Goal: Task Accomplishment & Management: Use online tool/utility

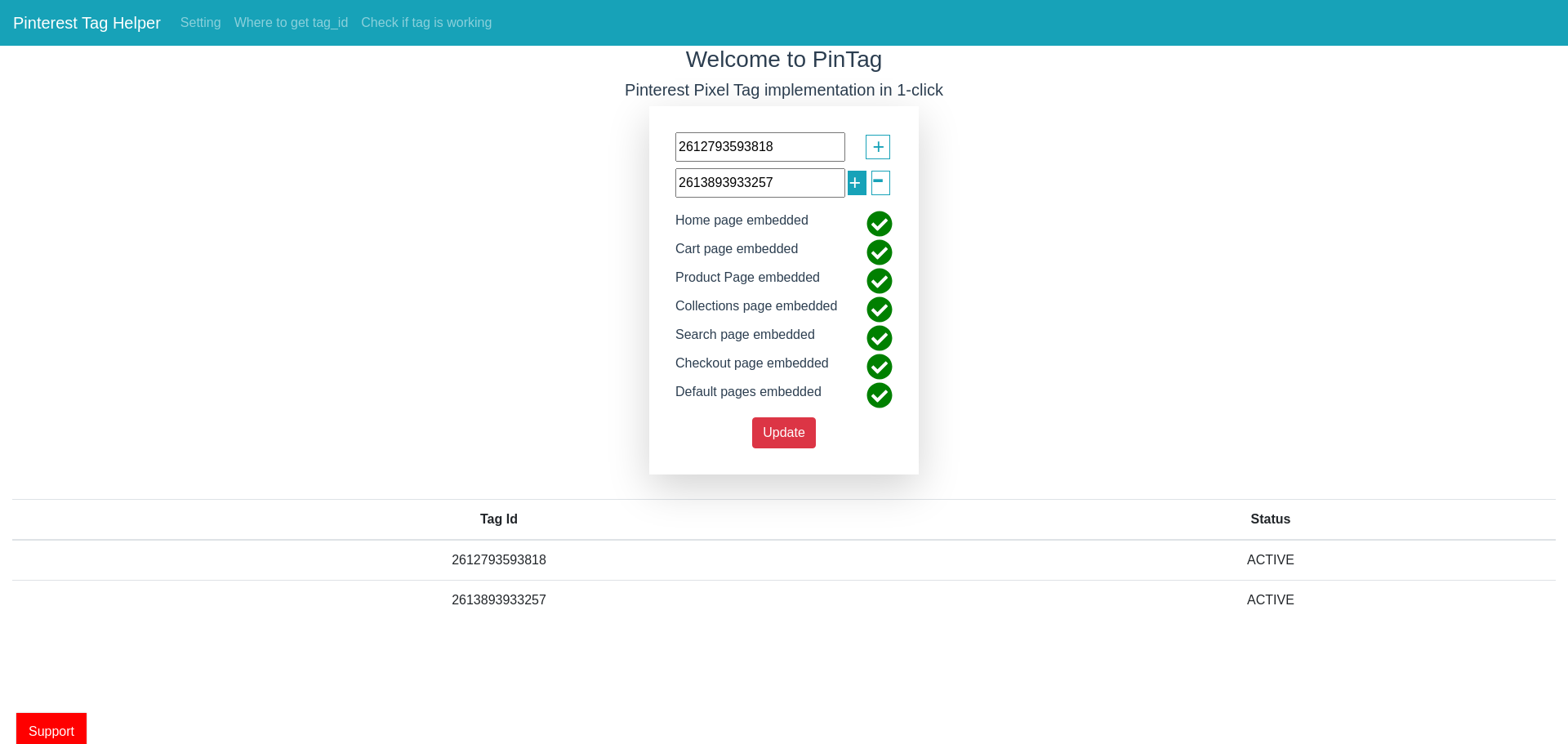
click at [851, 189] on span "+" at bounding box center [854, 183] width 13 height 31
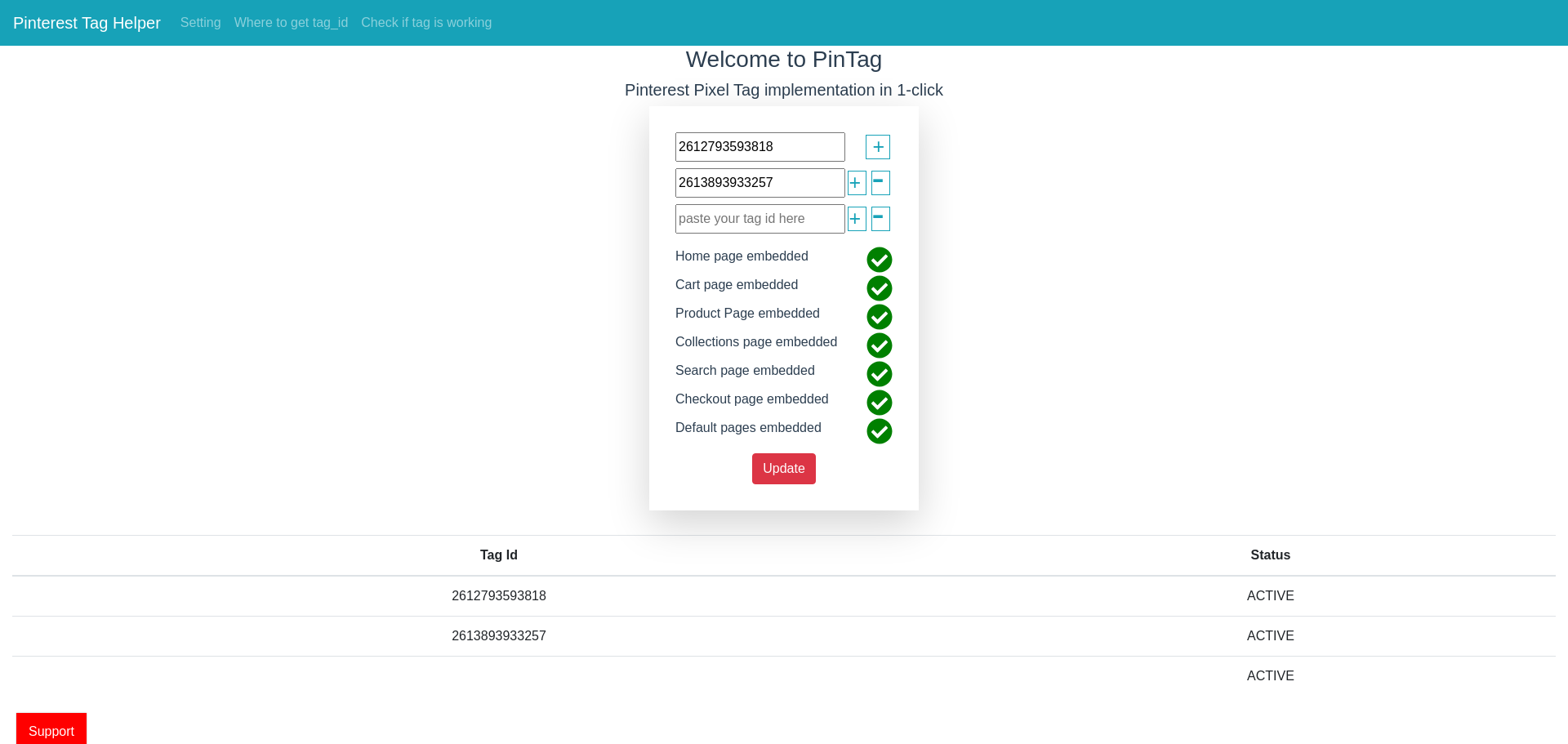
click at [731, 222] on input "text" at bounding box center [759, 219] width 170 height 29
paste input "2612420852163"
type input "2612420852163"
click at [848, 218] on div "+" at bounding box center [856, 219] width 18 height 24
click at [851, 219] on span "+" at bounding box center [854, 219] width 13 height 31
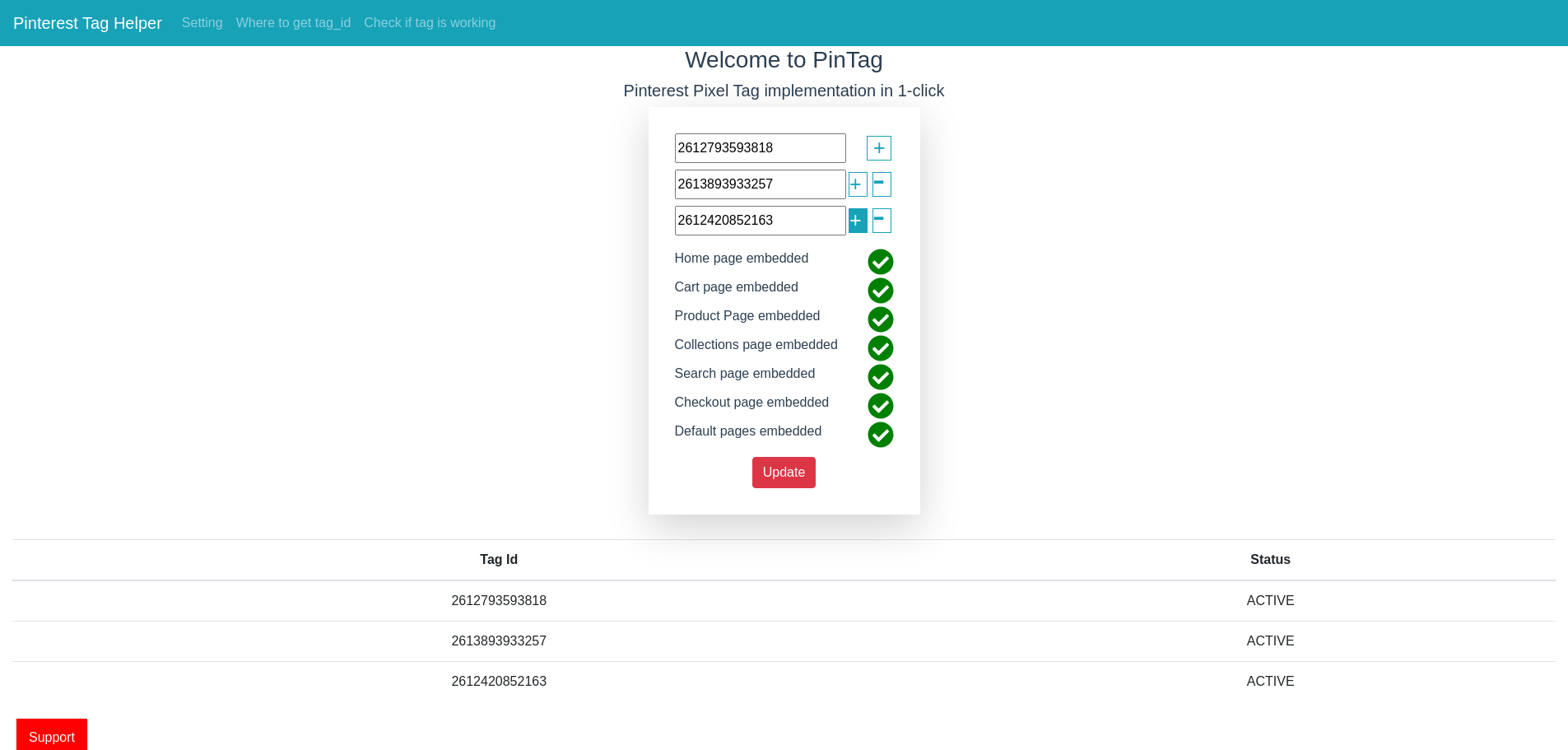
click at [858, 220] on span "+" at bounding box center [855, 220] width 13 height 31
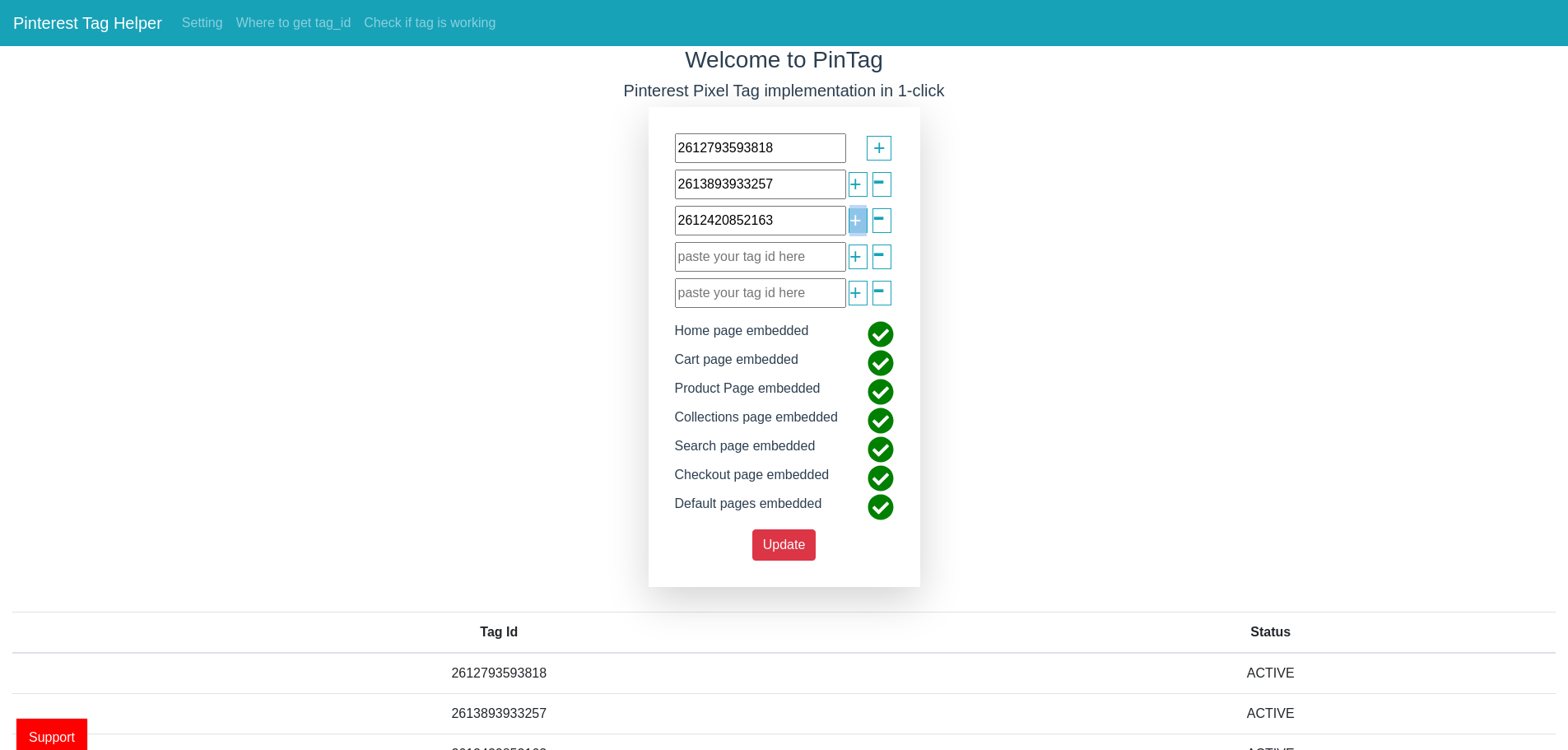
click at [860, 219] on div "+" at bounding box center [857, 220] width 19 height 24
click at [719, 259] on input "text" at bounding box center [761, 257] width 171 height 29
paste input "2613142898087"
type input "2613142898087"
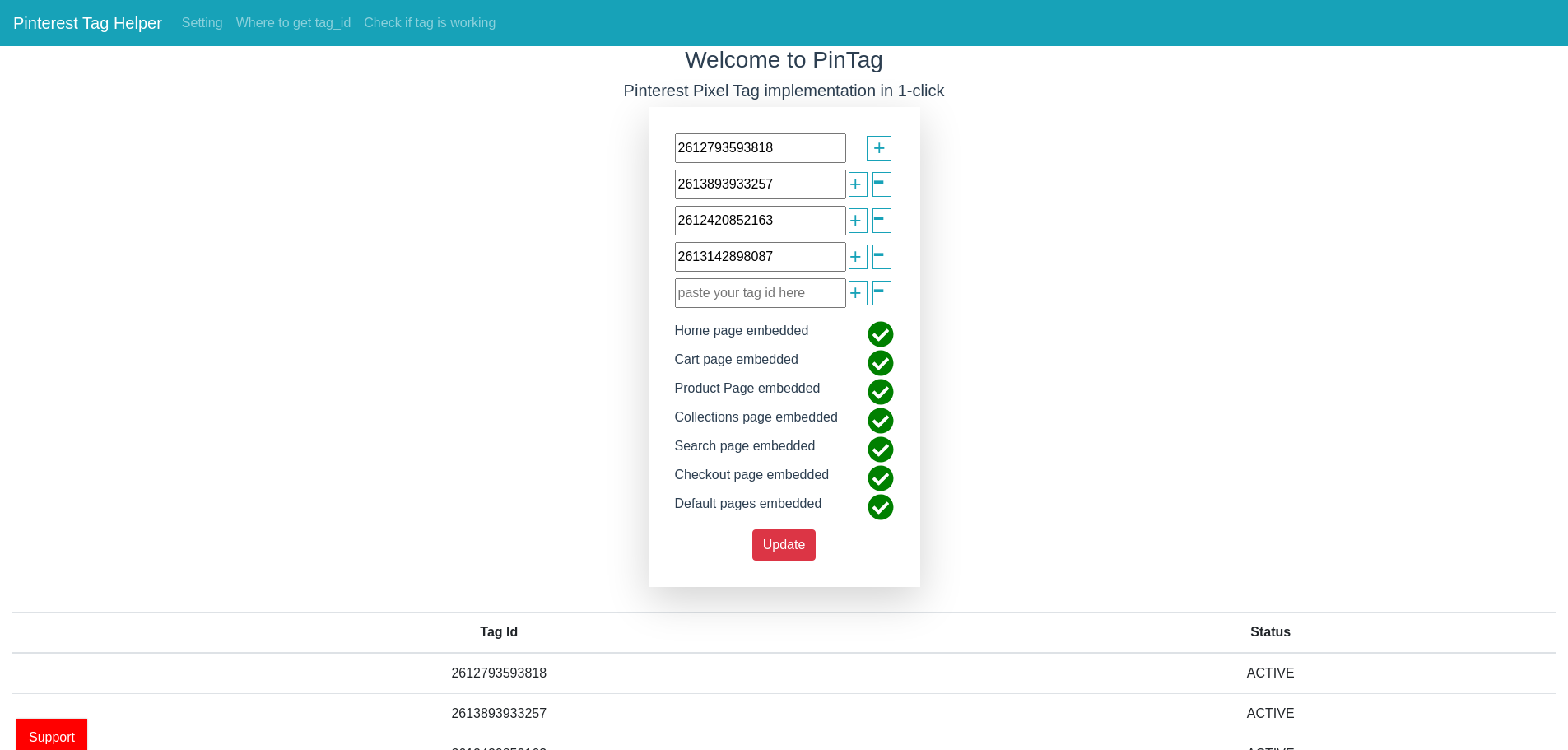
click at [773, 294] on input "text" at bounding box center [761, 293] width 171 height 29
paste input "2613544936952"
type input "2613544936952"
click at [851, 298] on span "+" at bounding box center [855, 293] width 13 height 31
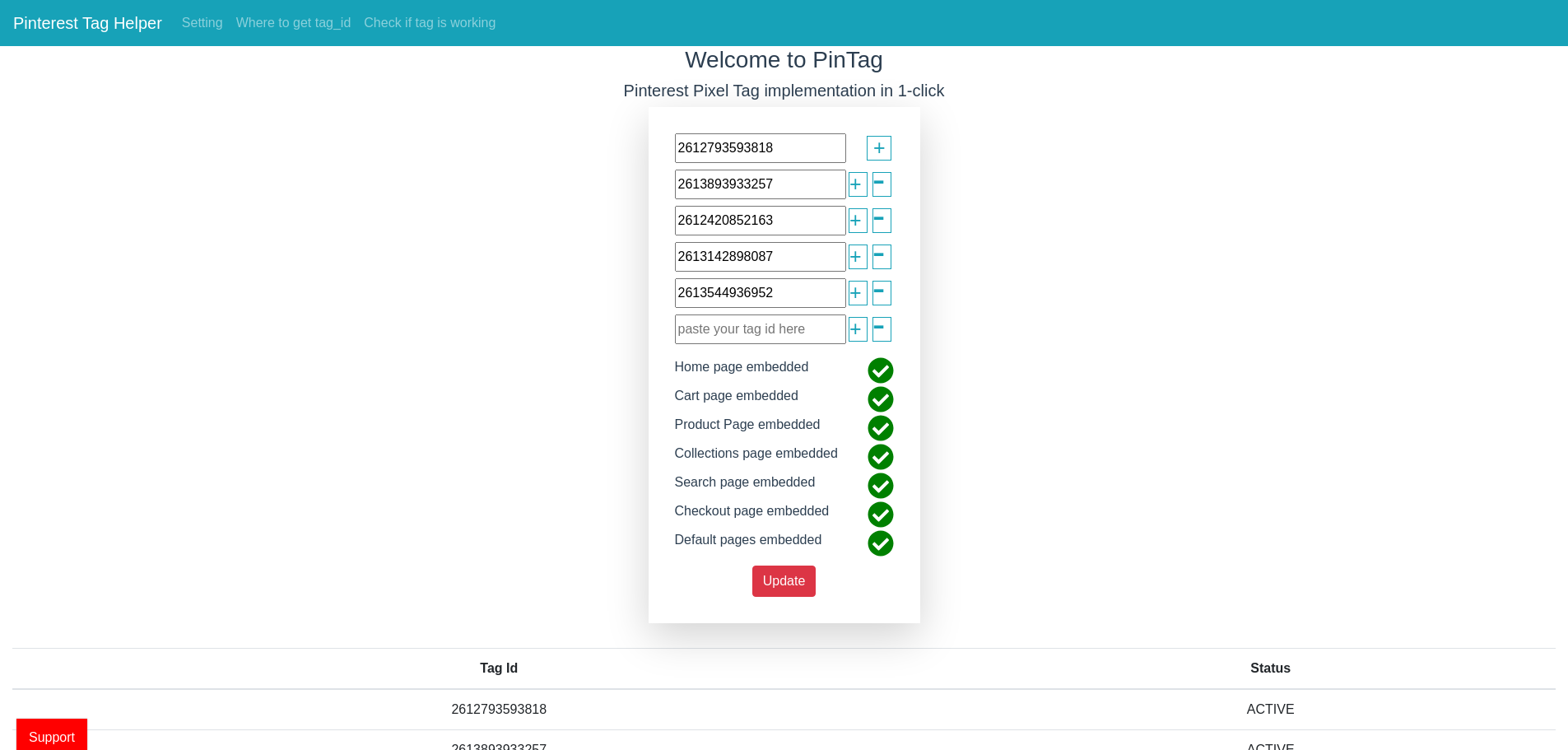
click at [738, 335] on input "text" at bounding box center [761, 329] width 171 height 29
paste input "2613812056960"
type input "2613812056960"
click at [850, 334] on span "+" at bounding box center [855, 329] width 13 height 31
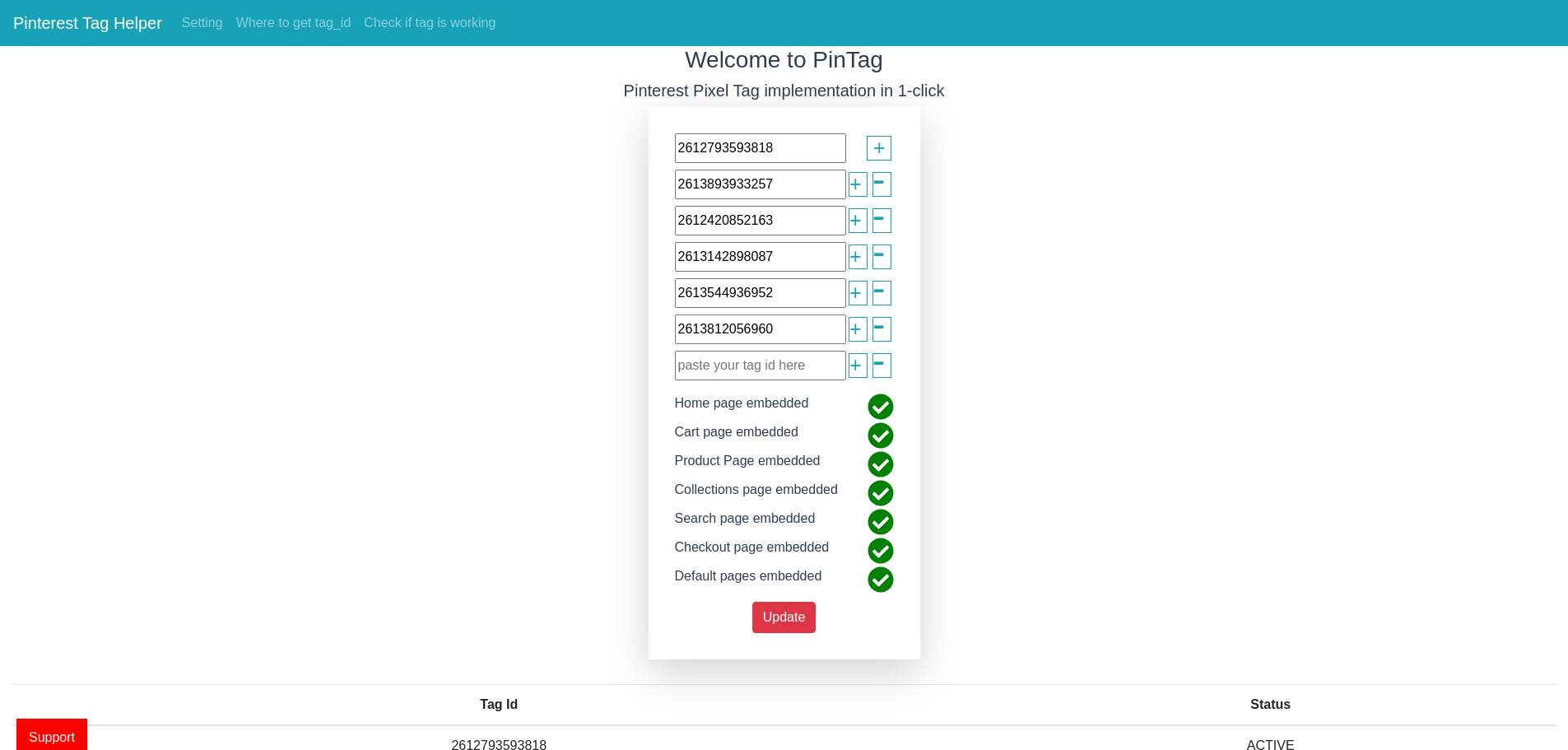
click at [710, 365] on input "text" at bounding box center [761, 365] width 171 height 29
paste input "2613435597843"
type input "2613435597843"
click at [858, 364] on span "+" at bounding box center [855, 365] width 13 height 31
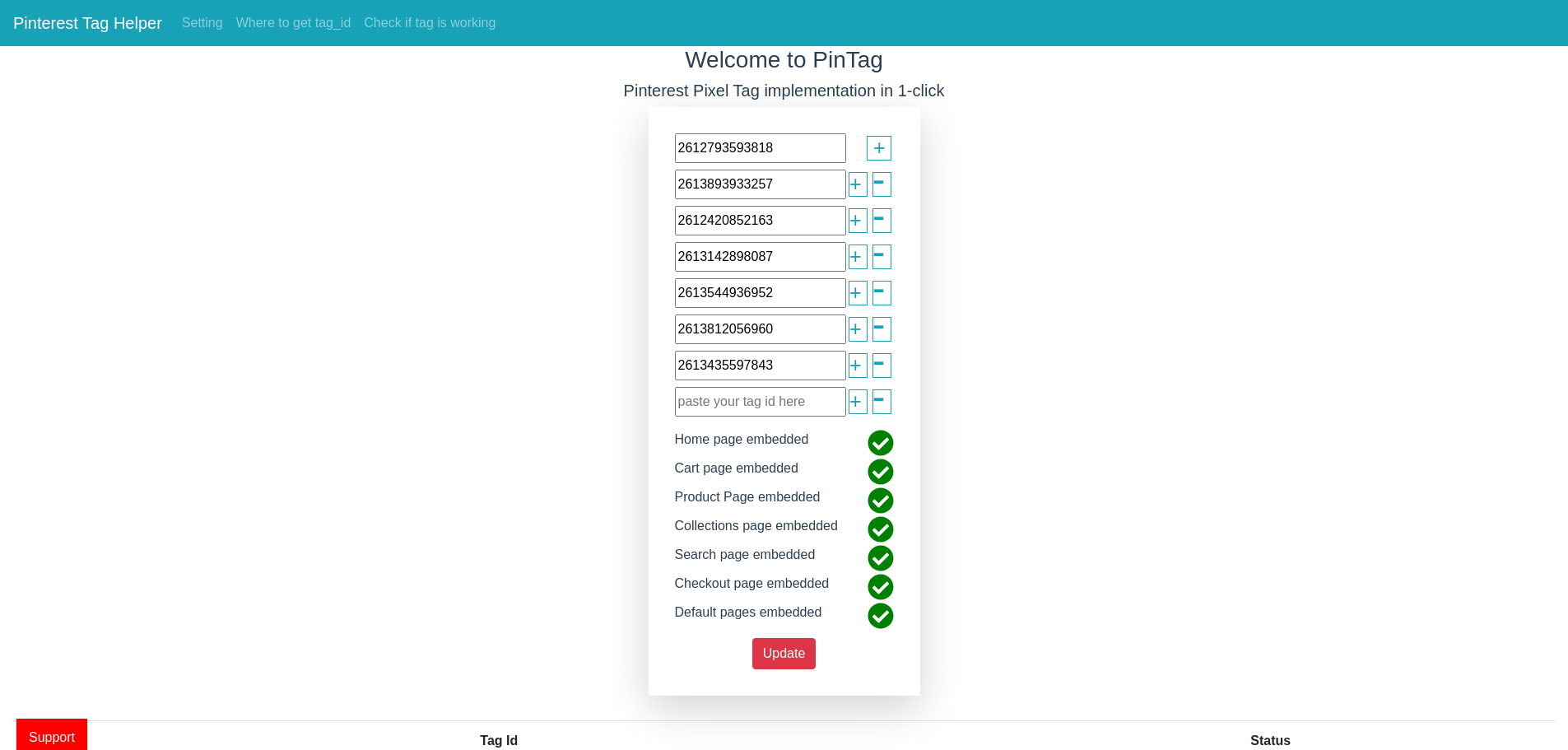
click at [721, 412] on input "text" at bounding box center [761, 401] width 171 height 29
paste input "2612494066046"
type input "2612494066046"
click at [859, 402] on div "+" at bounding box center [857, 401] width 19 height 24
click at [853, 401] on span "+" at bounding box center [855, 401] width 13 height 31
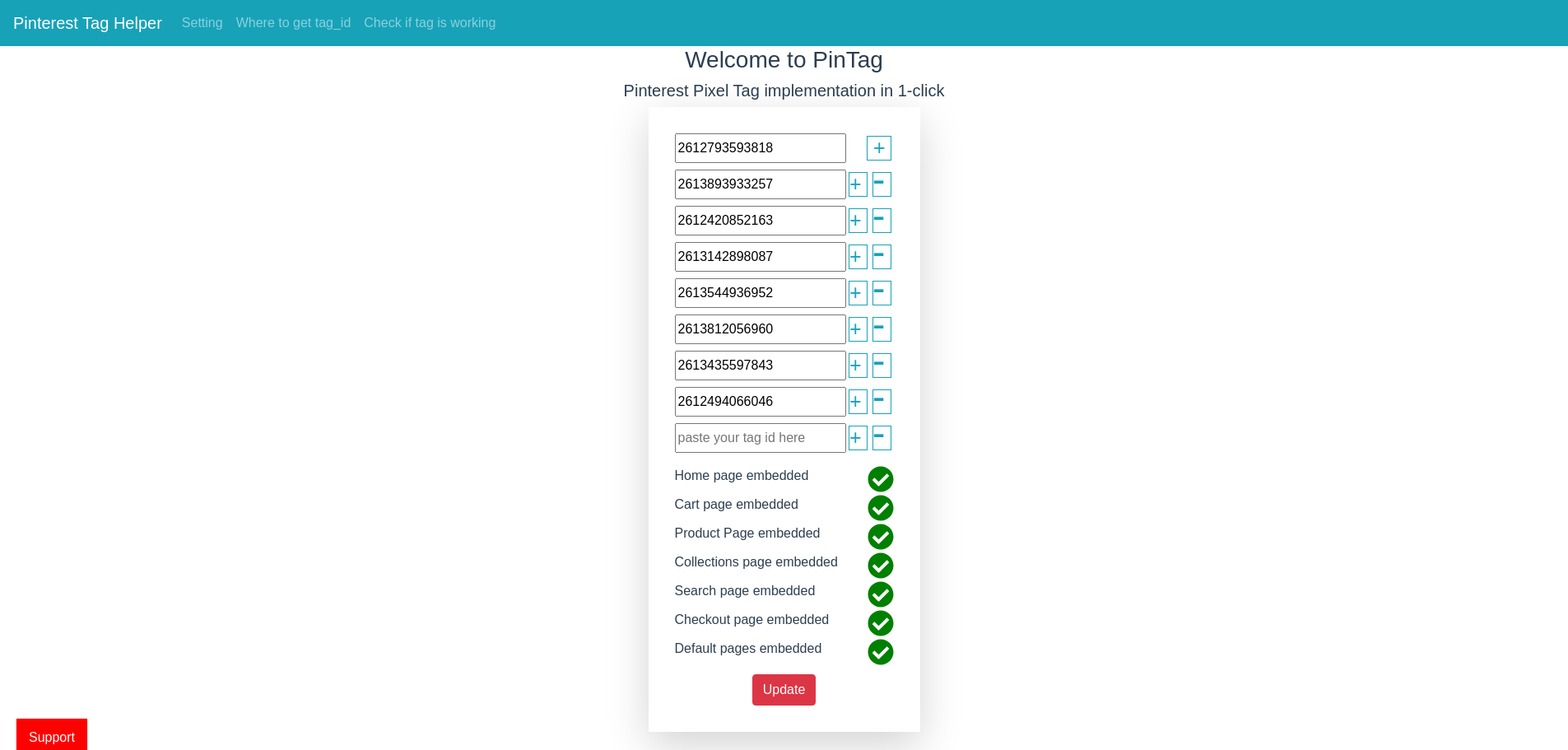
click at [713, 455] on div "2612793593818 + 2613893933257 + - 2612420852163 + - 2613142898087 + - 261354493…" at bounding box center [784, 419] width 271 height 625
click at [719, 446] on input "text" at bounding box center [761, 438] width 171 height 29
paste input "2613499897209"
type input "2613499897209"
click at [849, 439] on div "+" at bounding box center [857, 438] width 19 height 24
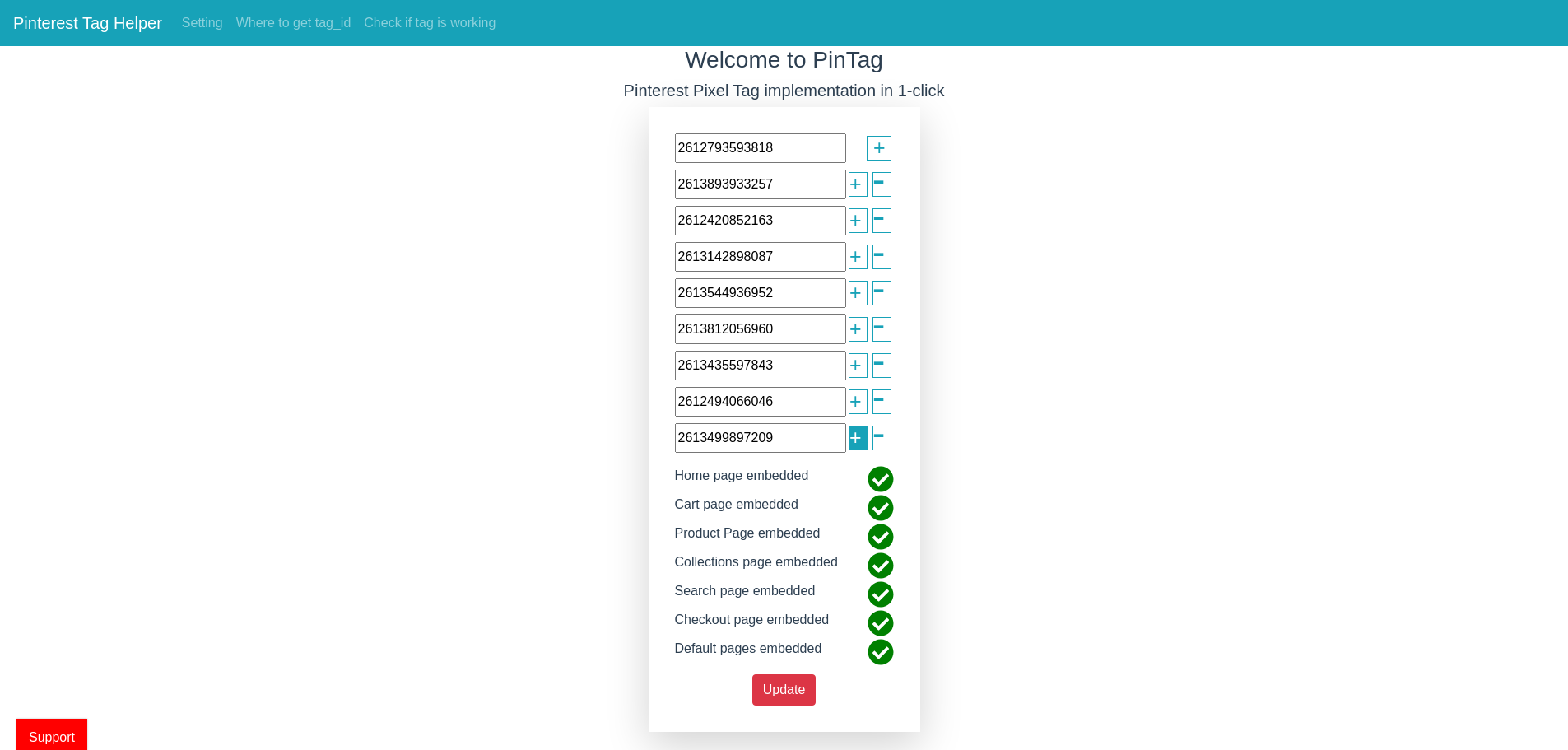
click at [851, 439] on span "+" at bounding box center [855, 438] width 13 height 31
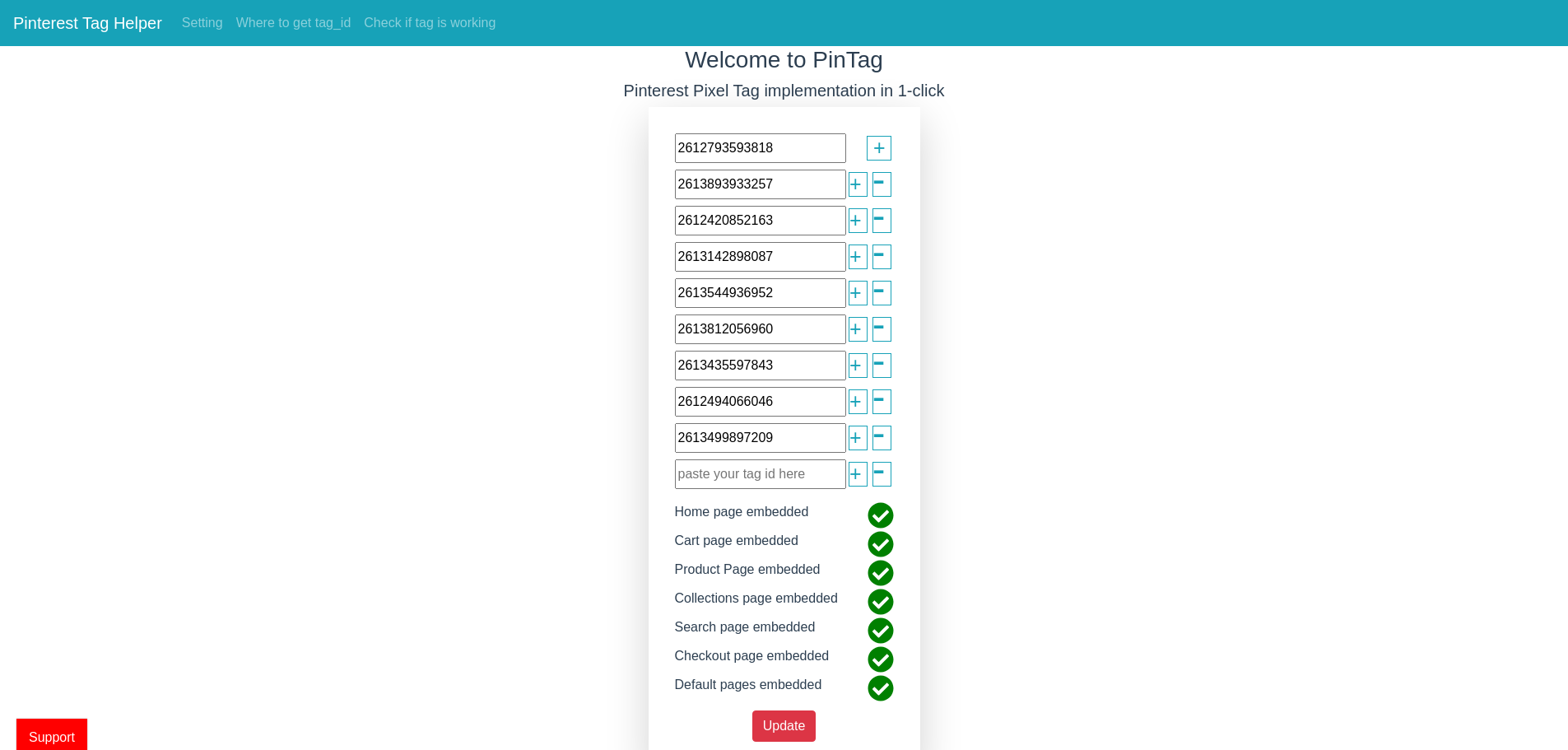
click at [752, 471] on input "text" at bounding box center [761, 474] width 171 height 29
paste input "2613708763463"
type input "2613708763463"
click at [856, 474] on span "+" at bounding box center [855, 474] width 13 height 31
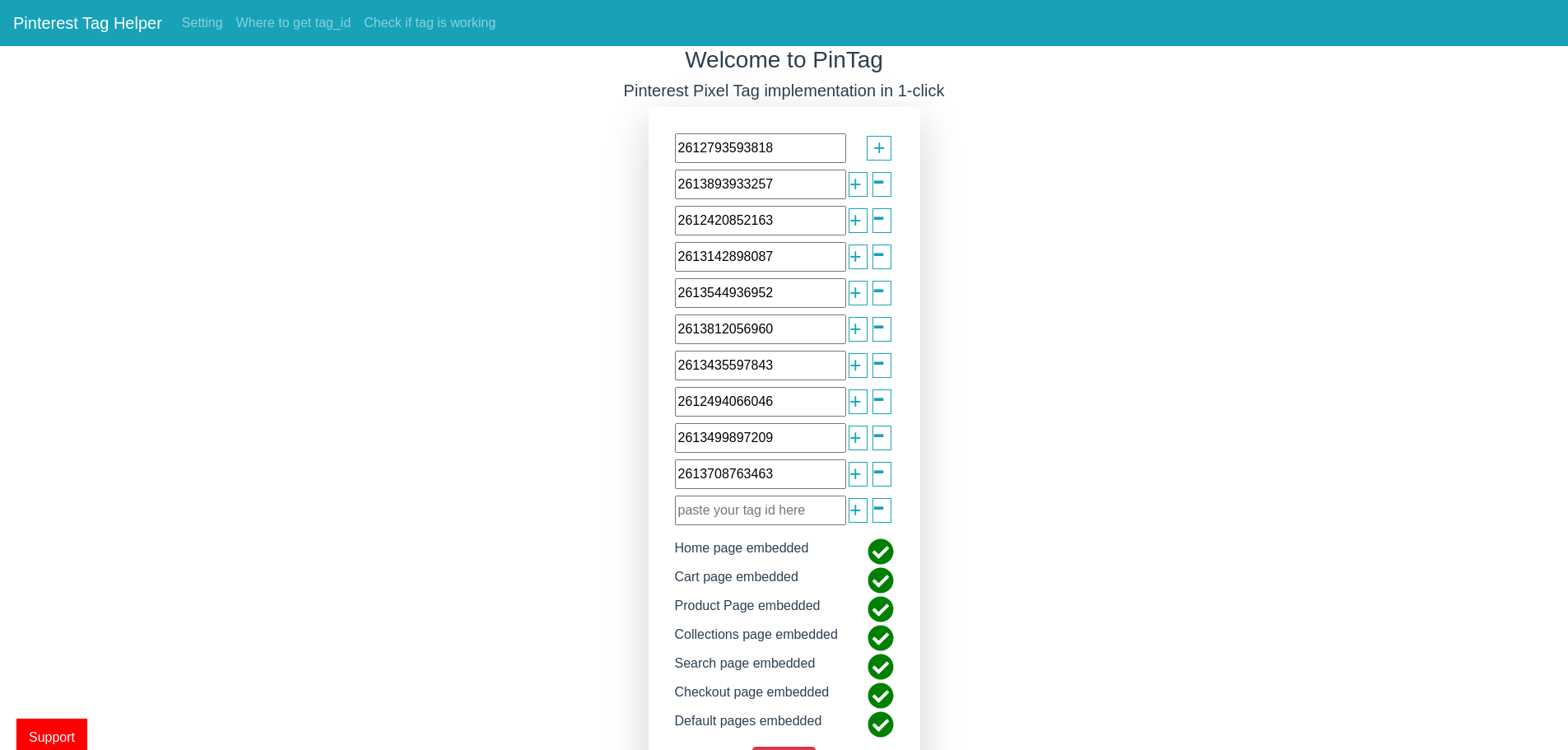
click at [748, 513] on input "text" at bounding box center [761, 510] width 171 height 29
paste input "2613178909246"
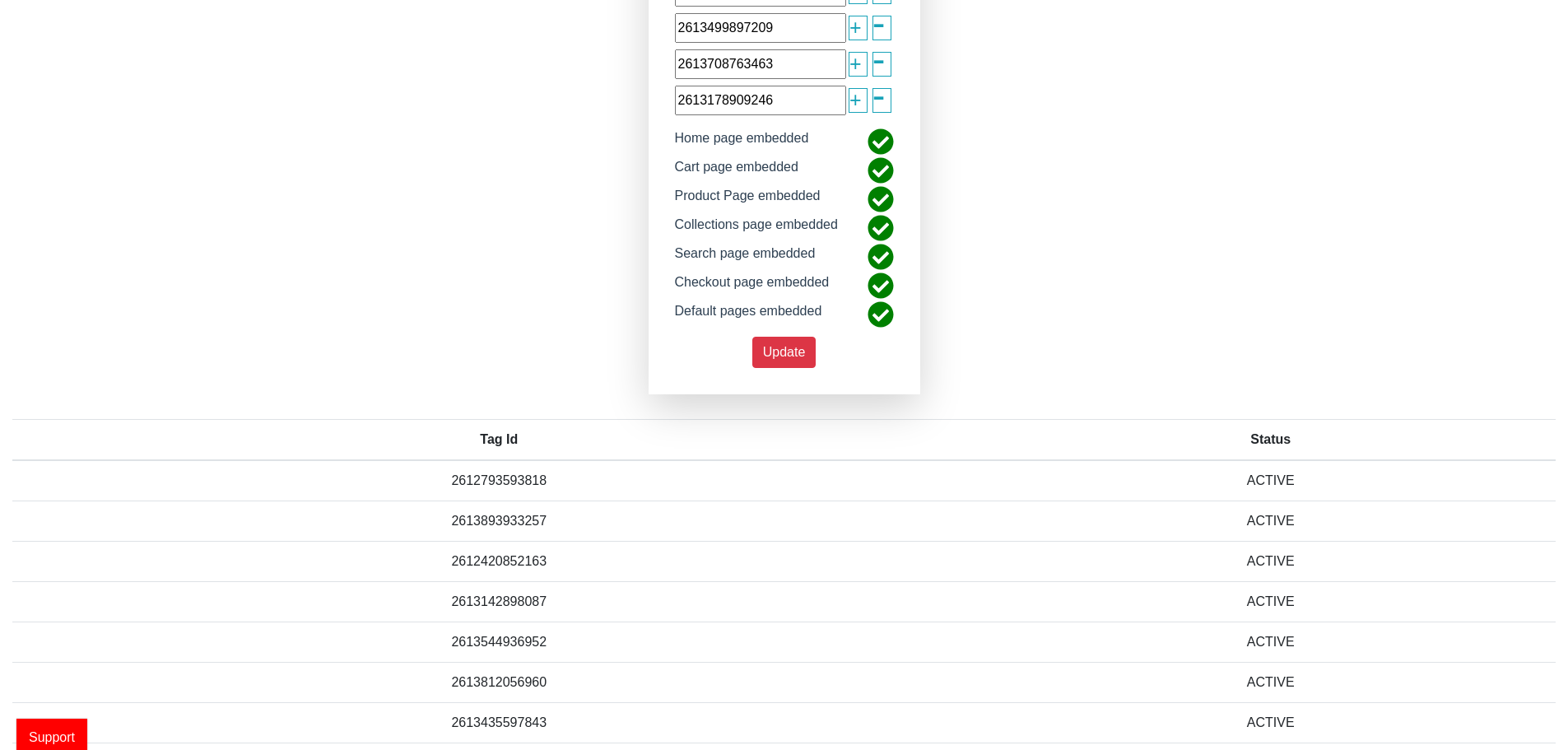
scroll to position [411, 0]
type input "2613178909246"
click at [789, 344] on span "Update" at bounding box center [785, 351] width 43 height 14
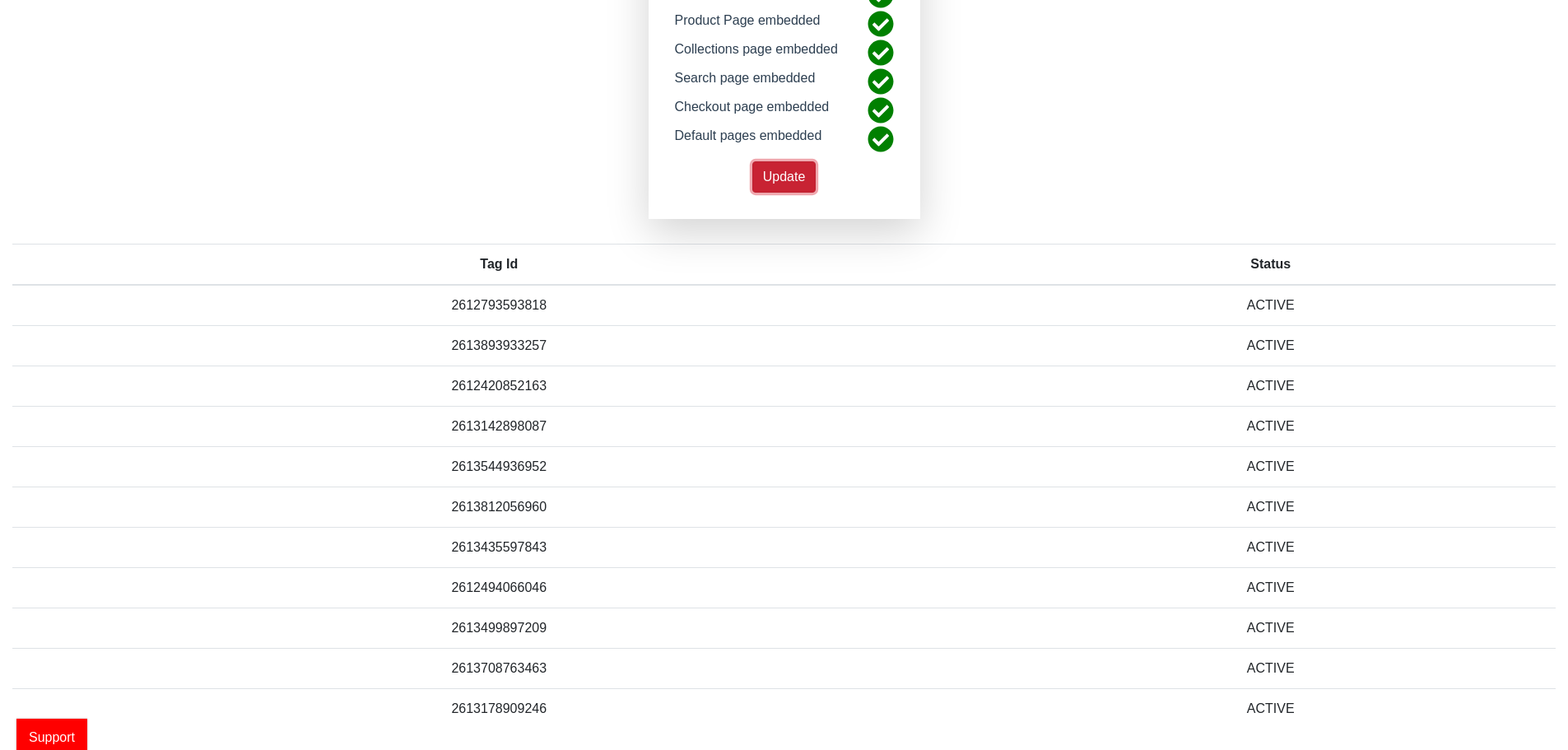
scroll to position [589, 0]
